Goal: Transaction & Acquisition: Purchase product/service

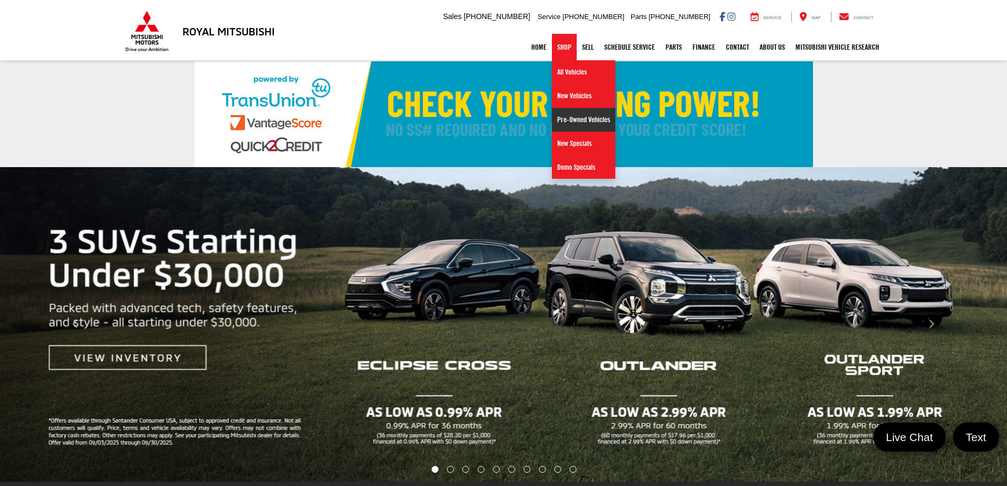
click at [561, 116] on link "Pre-Owned Vehicles" at bounding box center [583, 120] width 63 height 24
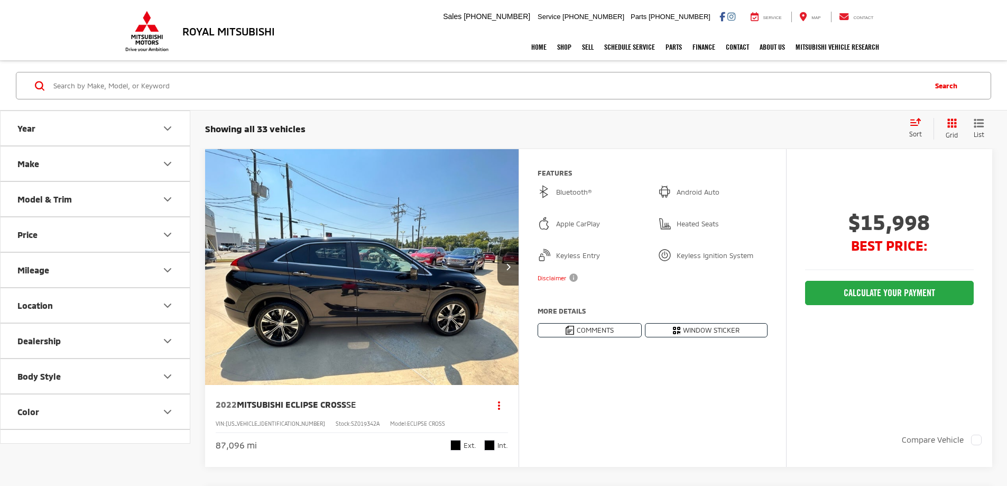
click at [161, 163] on icon "Make" at bounding box center [167, 163] width 13 height 13
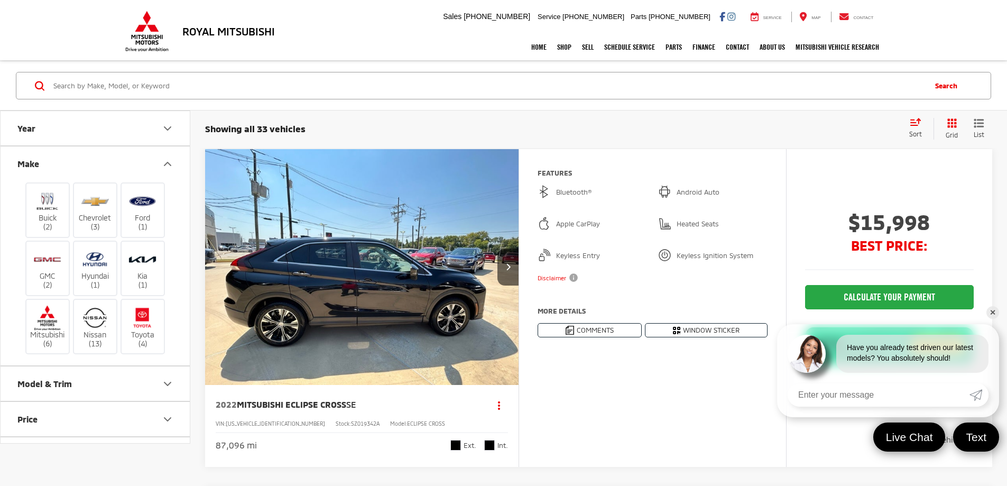
click at [171, 162] on icon "Make" at bounding box center [167, 163] width 13 height 13
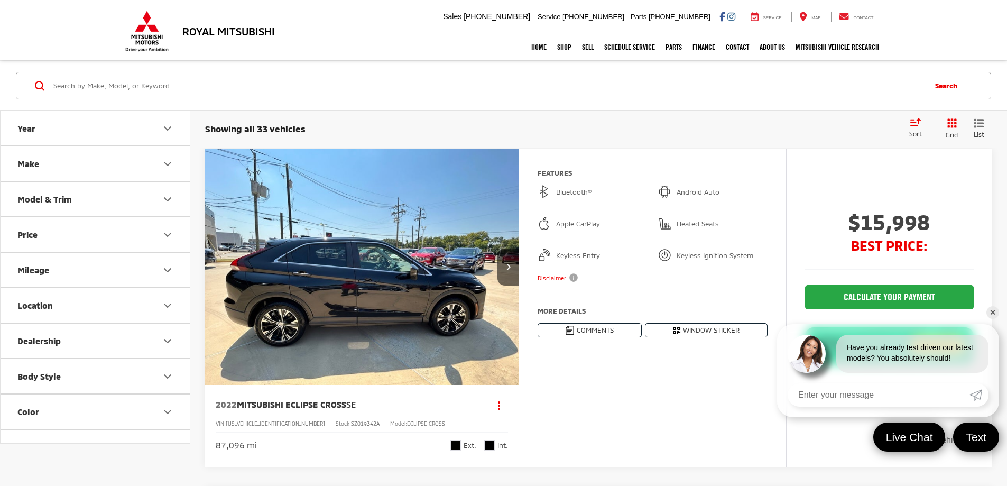
click at [170, 125] on icon "Year" at bounding box center [167, 128] width 13 height 13
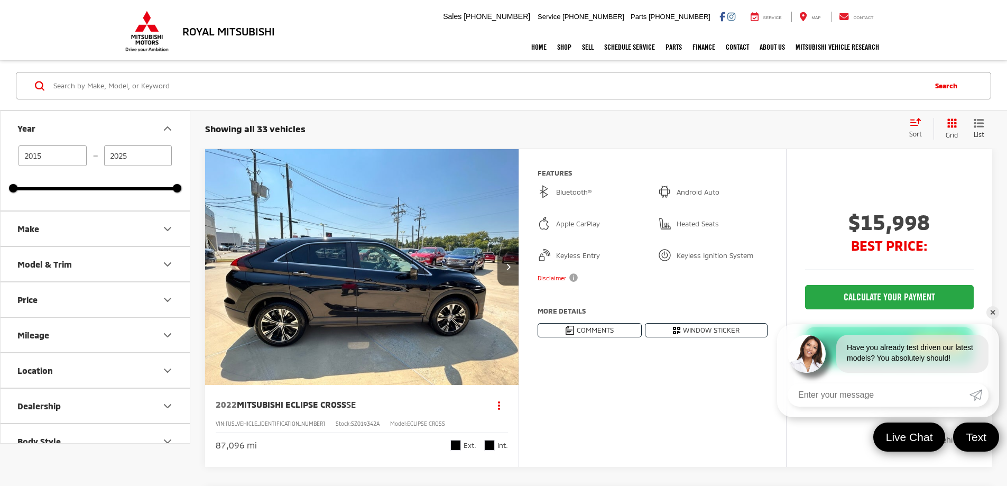
click at [67, 159] on input "2015" at bounding box center [52, 155] width 68 height 21
type input "2021"
click at [155, 156] on input "2025" at bounding box center [138, 155] width 68 height 21
type input "2021"
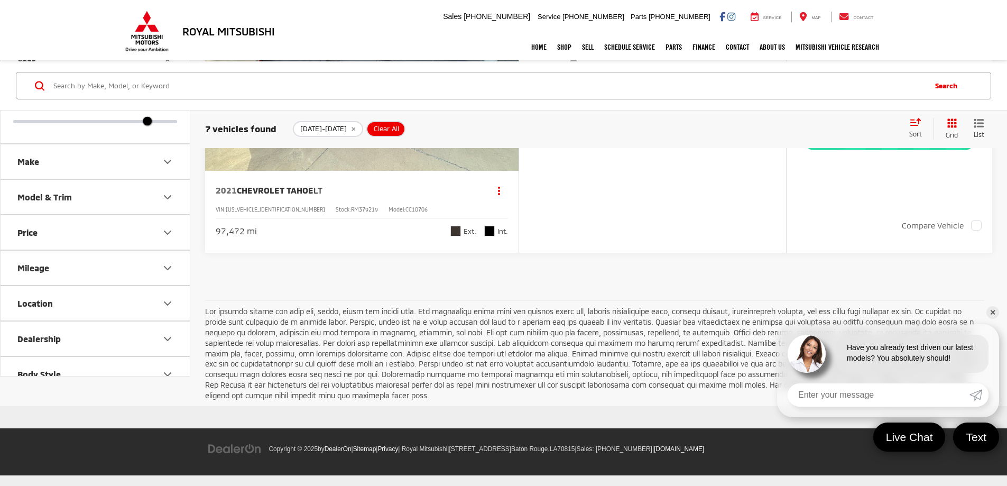
scroll to position [2695, 0]
